Goal: Find specific fact: Find contact information

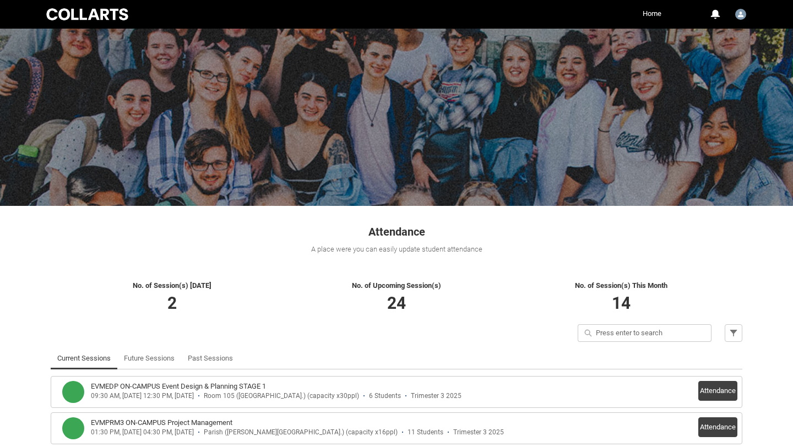
scroll to position [55, 0]
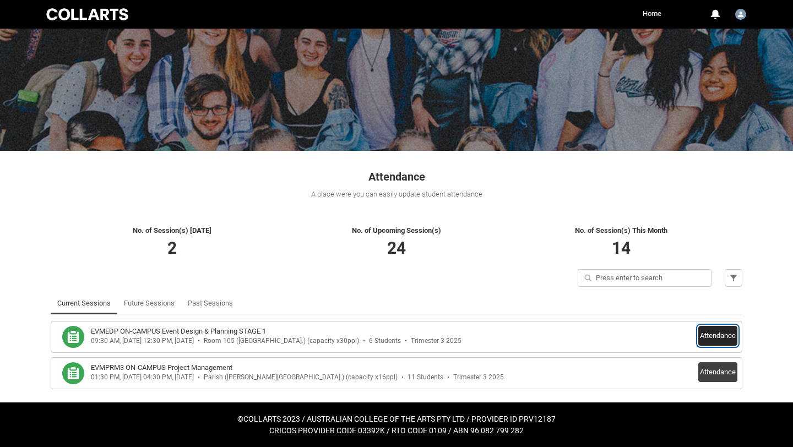
click at [714, 339] on button "Attendance" at bounding box center [717, 336] width 39 height 20
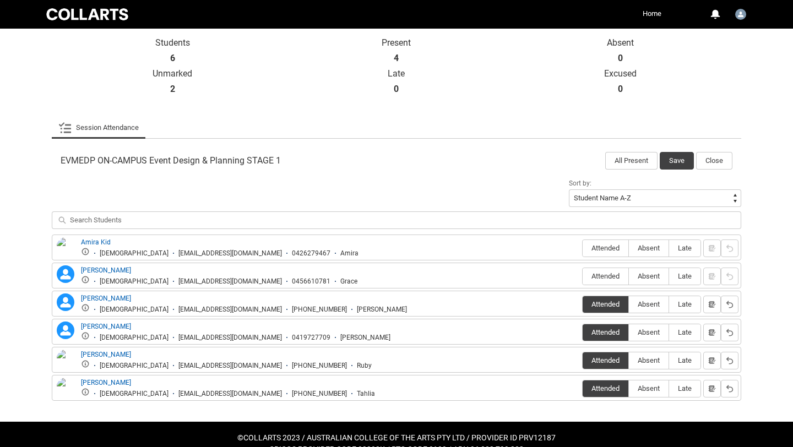
scroll to position [263, 0]
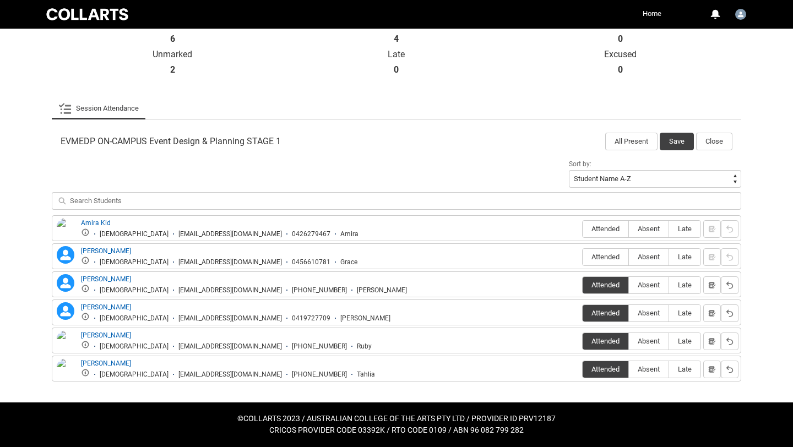
click at [178, 290] on div "[EMAIL_ADDRESS][DOMAIN_NAME]" at bounding box center [230, 290] width 104 height 8
click at [243, 292] on div "[EMAIL_ADDRESS][DOMAIN_NAME]" at bounding box center [230, 290] width 104 height 8
copy div "[EMAIL_ADDRESS][DOMAIN_NAME]"
